Goal: Task Accomplishment & Management: Complete application form

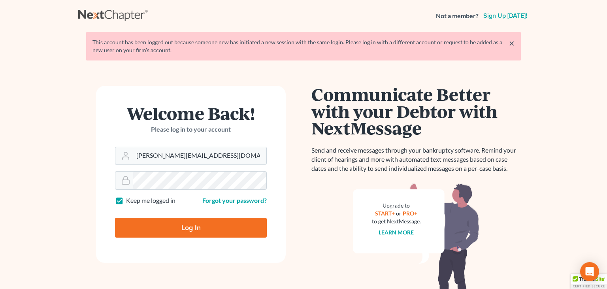
click at [153, 230] on input "Log In" at bounding box center [191, 228] width 152 height 20
type input "Thinking..."
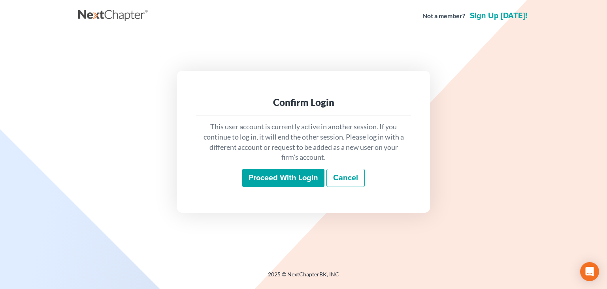
click at [288, 173] on input "Proceed with login" at bounding box center [283, 178] width 82 height 18
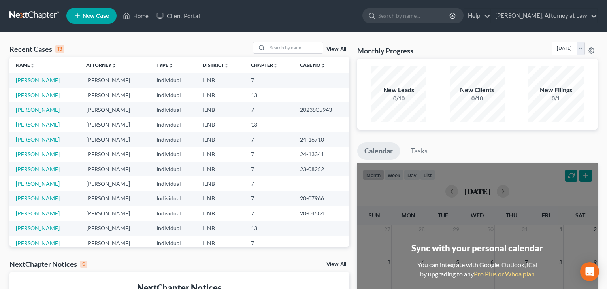
click at [26, 81] on link "Alexander, Jennifer" at bounding box center [38, 80] width 44 height 7
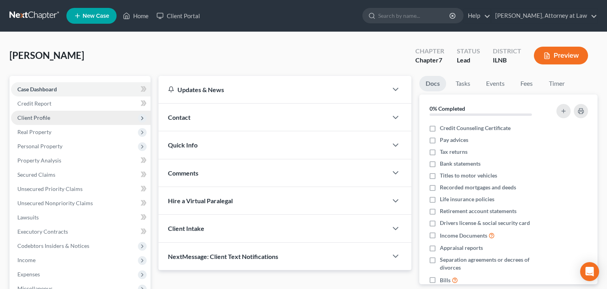
click at [69, 121] on span "Client Profile" at bounding box center [80, 118] width 139 height 14
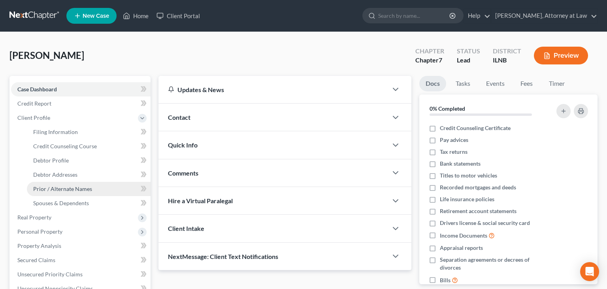
click at [69, 187] on span "Prior / Alternate Names" at bounding box center [62, 188] width 59 height 7
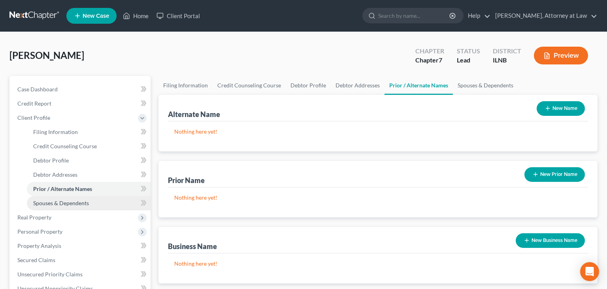
click at [64, 206] on link "Spouses & Dependents" at bounding box center [89, 203] width 124 height 14
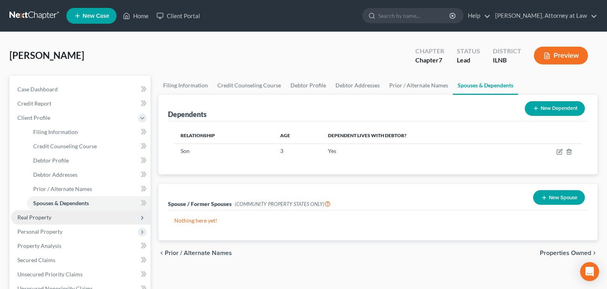
click at [56, 216] on span "Real Property" at bounding box center [80, 217] width 139 height 14
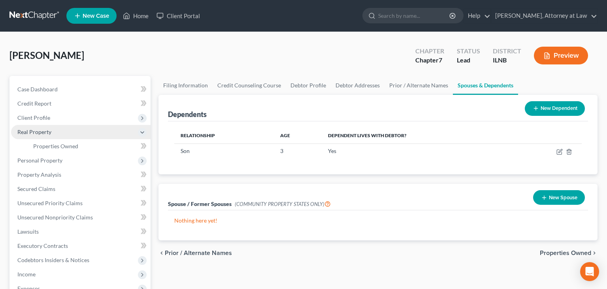
click at [51, 134] on span "Real Property" at bounding box center [80, 132] width 139 height 14
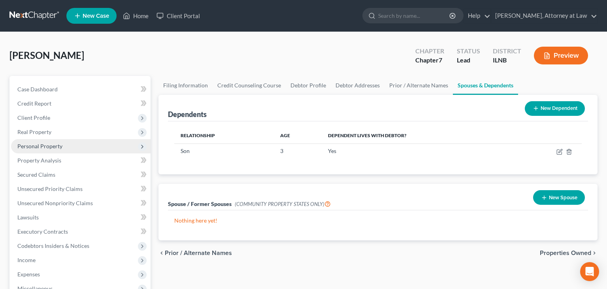
click at [143, 146] on icon at bounding box center [142, 146] width 6 height 6
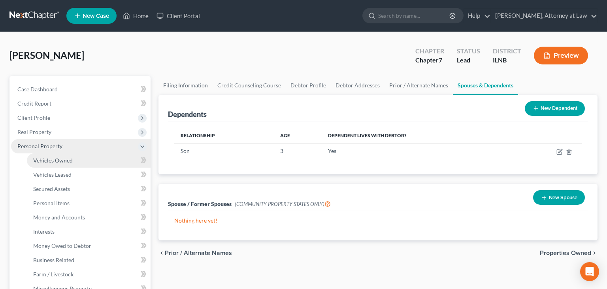
click at [113, 158] on link "Vehicles Owned" at bounding box center [89, 160] width 124 height 14
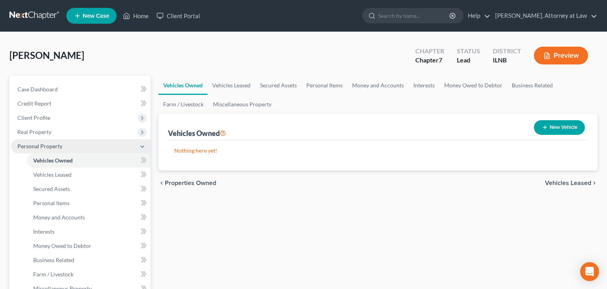
click at [543, 123] on button "New Vehicle" at bounding box center [559, 127] width 51 height 15
select select "0"
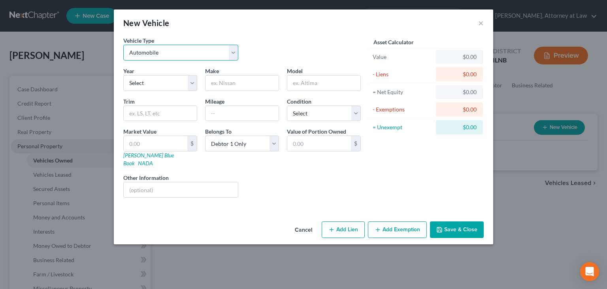
click at [123, 45] on select "Select Automobile Truck Trailer Watercraft Aircraft Motor Home Atv Other Vehicle" at bounding box center [180, 53] width 115 height 16
click option "Automobile" at bounding box center [0, 0] width 0 height 0
click at [123, 75] on select "Select 2026 2025 2024 2023 2022 2021 2020 2019 2018 2017 2016 2015 2014 2013 20…" at bounding box center [160, 83] width 74 height 16
select select "5"
click option "2021" at bounding box center [0, 0] width 0 height 0
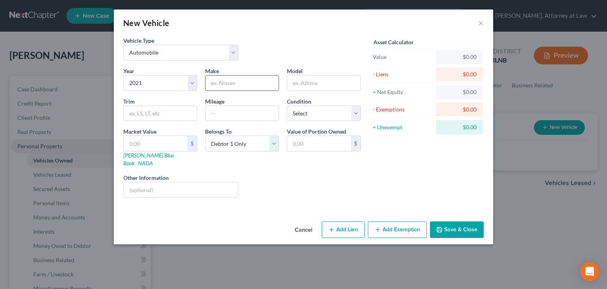
click at [210, 81] on input "text" at bounding box center [241, 82] width 73 height 15
type input "Audi"
click at [300, 83] on input "text" at bounding box center [323, 82] width 73 height 15
type input "Q5"
click at [157, 113] on input "text" at bounding box center [160, 113] width 73 height 15
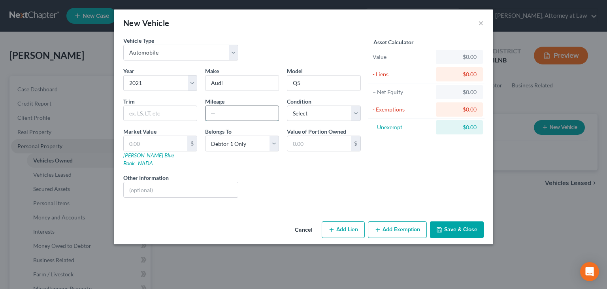
click at [218, 111] on input "text" at bounding box center [241, 113] width 73 height 15
type input "77000"
click at [287, 106] on select "Select Excellent Very Good Good Fair Poor" at bounding box center [324, 114] width 74 height 16
select select "2"
click option "Good" at bounding box center [0, 0] width 0 height 0
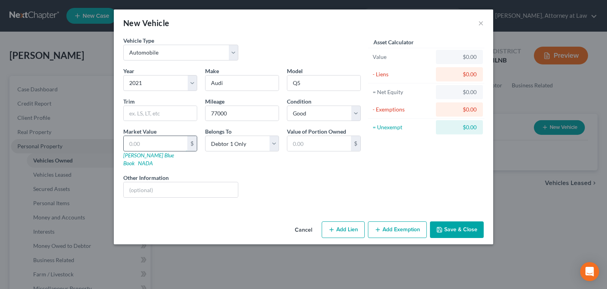
click at [168, 143] on input "text" at bounding box center [156, 143] width 64 height 15
click at [333, 226] on icon "button" at bounding box center [331, 229] width 6 height 6
select select "0"
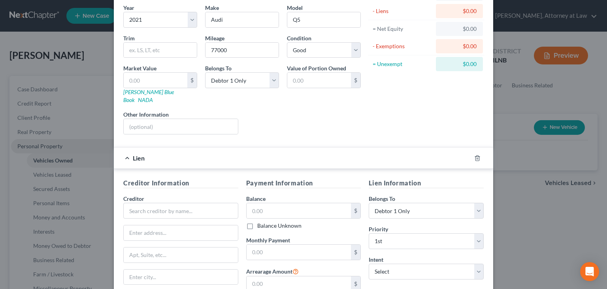
scroll to position [68, 0]
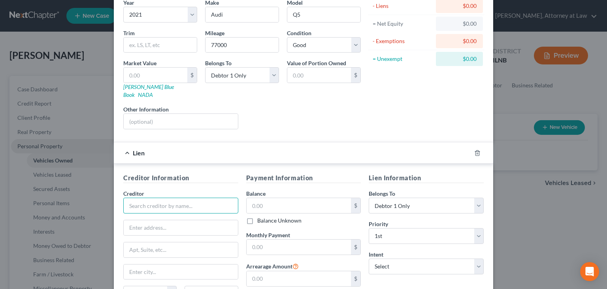
click at [134, 198] on input "text" at bounding box center [180, 206] width 115 height 16
type input "P"
click at [524, 98] on div "New Vehicle × Vehicle Type Select Automobile Truck Trailer Watercraft Aircraft …" at bounding box center [303, 144] width 607 height 289
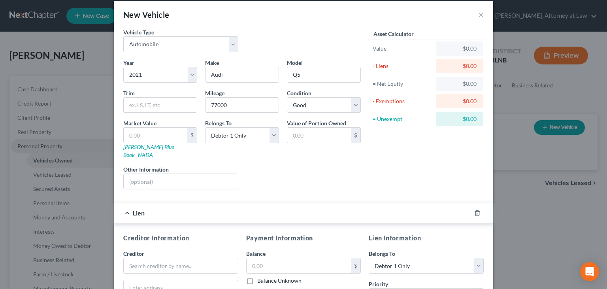
scroll to position [0, 0]
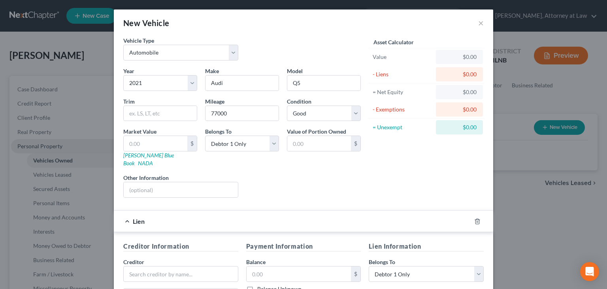
click at [130, 211] on div "Lien" at bounding box center [292, 221] width 357 height 21
click at [478, 21] on div "New Vehicle ×" at bounding box center [303, 22] width 379 height 27
click at [479, 23] on button "×" at bounding box center [481, 22] width 6 height 9
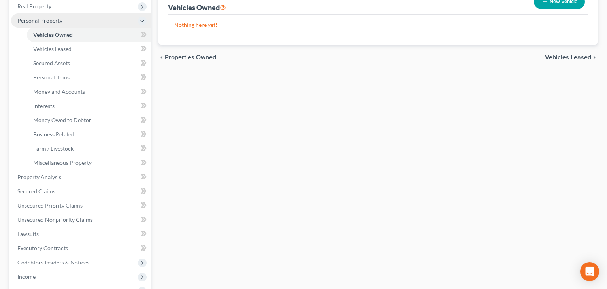
scroll to position [128, 0]
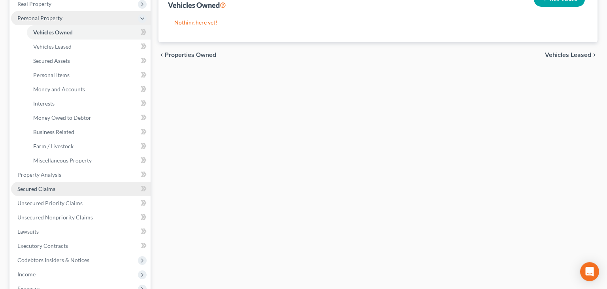
click at [116, 193] on link "Secured Claims" at bounding box center [80, 189] width 139 height 14
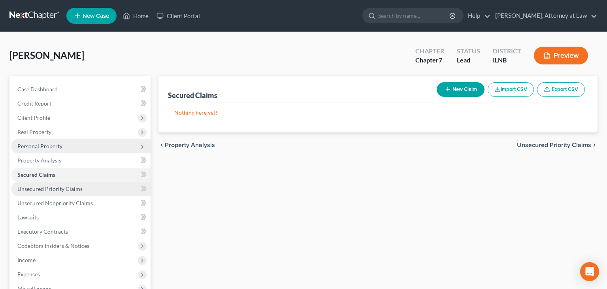
click at [115, 192] on link "Unsecured Priority Claims" at bounding box center [80, 189] width 139 height 14
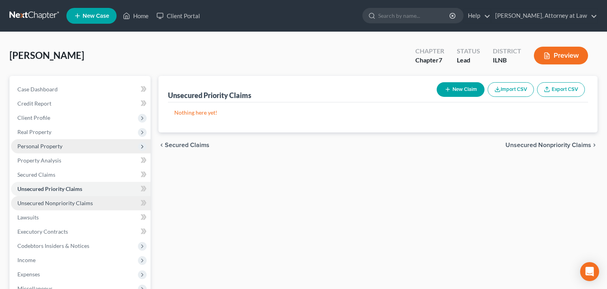
click at [50, 202] on span "Unsecured Nonpriority Claims" at bounding box center [54, 203] width 75 height 7
